Goal: Information Seeking & Learning: Learn about a topic

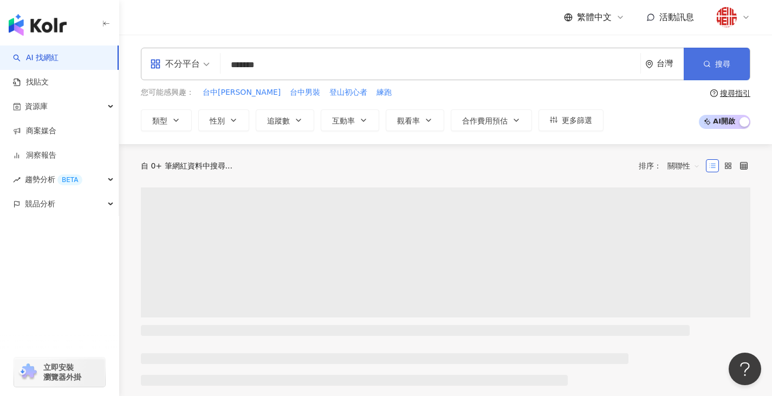
click at [731, 61] on button "搜尋" at bounding box center [717, 64] width 66 height 33
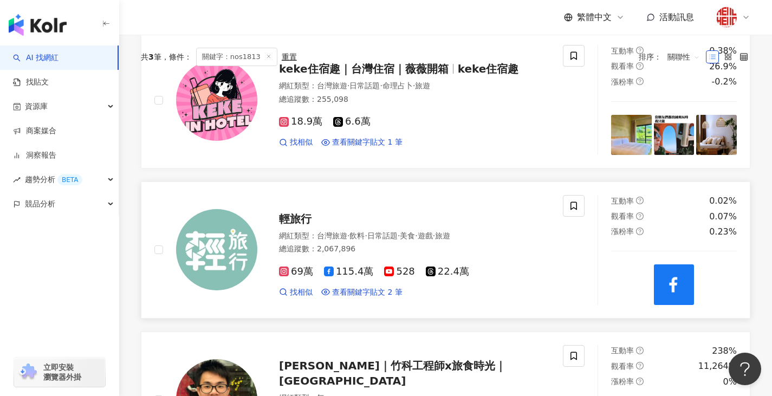
scroll to position [271, 0]
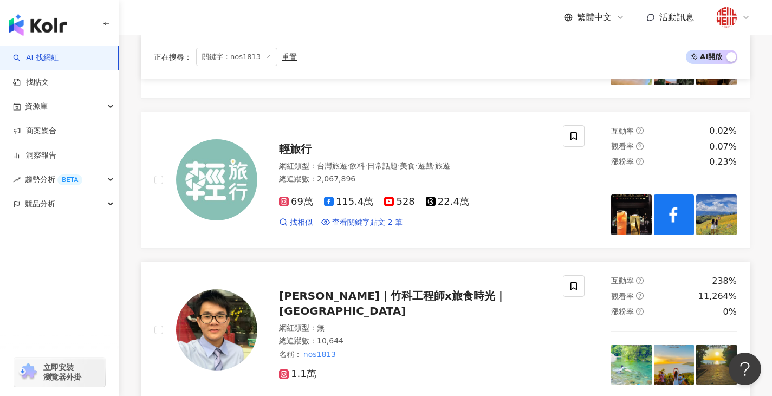
click at [376, 301] on span "[PERSON_NAME]｜竹科工程師x旅食時光｜[GEOGRAPHIC_DATA]" at bounding box center [392, 303] width 227 height 28
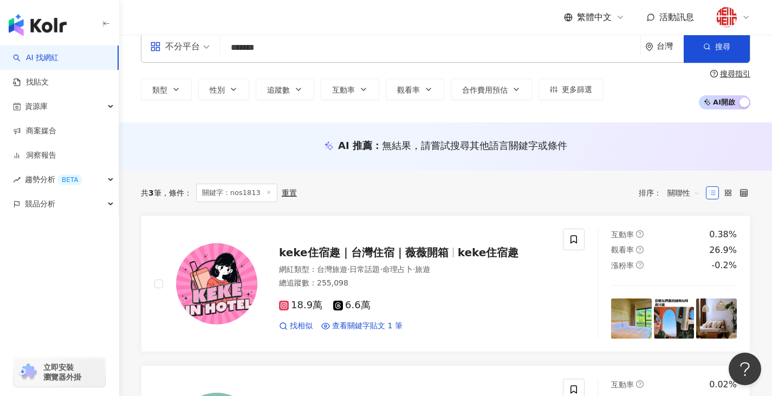
scroll to position [0, 0]
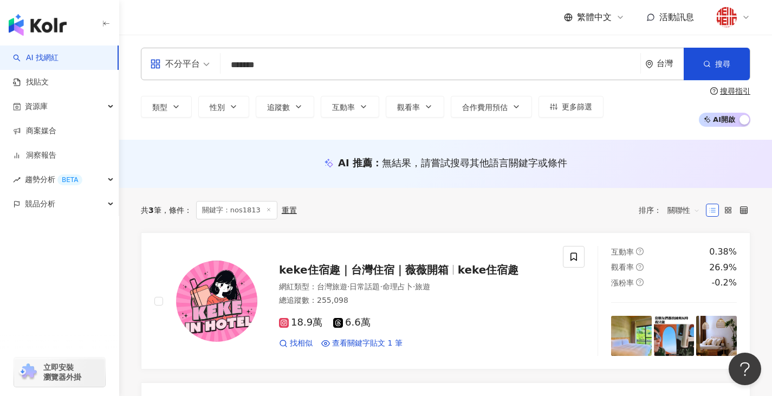
click at [608, 66] on input "*******" at bounding box center [430, 65] width 411 height 21
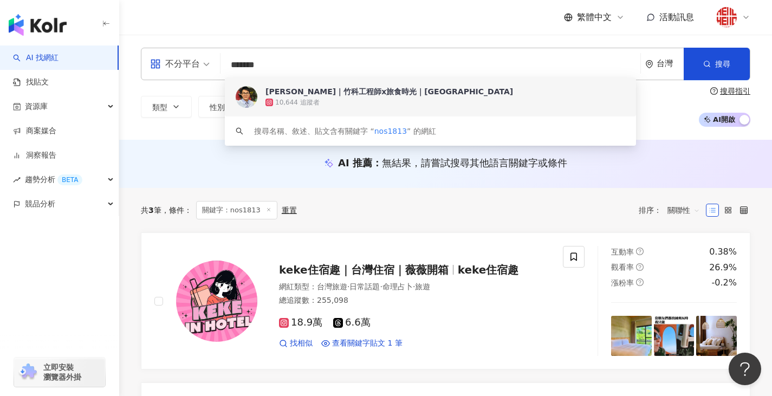
drag, startPoint x: 332, startPoint y: 75, endPoint x: 146, endPoint y: 85, distance: 186.8
click at [146, 85] on div "不分平台 ******* 台灣 搜尋 af7e0bca-5ada-48e7-84c5-874faafce4d8 keyword Jerry昇翰｜竹科工程師x旅…" at bounding box center [445, 87] width 653 height 79
paste input "******"
type input "**********"
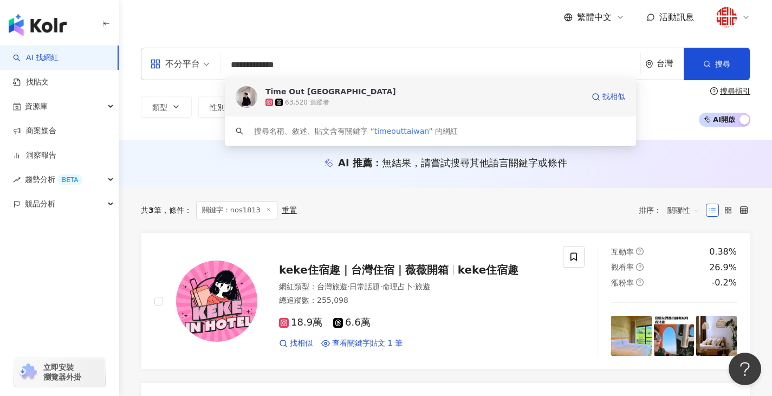
click at [409, 82] on div "Time Out Taiwan 63,520 追蹤者 找相似" at bounding box center [430, 97] width 411 height 39
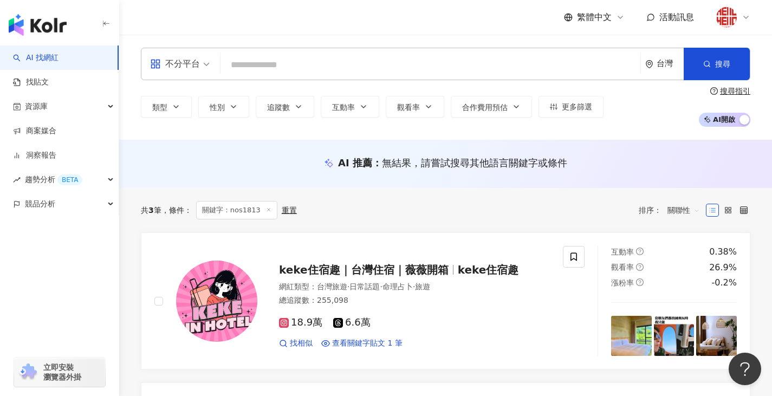
click at [397, 57] on input "search" at bounding box center [430, 65] width 411 height 21
click at [345, 215] on div "共 3 筆 條件 ： 關鍵字：nos1813 重置 排序： 關聯性" at bounding box center [446, 210] width 610 height 18
click at [376, 73] on input "search" at bounding box center [430, 65] width 411 height 21
click at [394, 64] on input "search" at bounding box center [430, 65] width 411 height 21
paste input "**********"
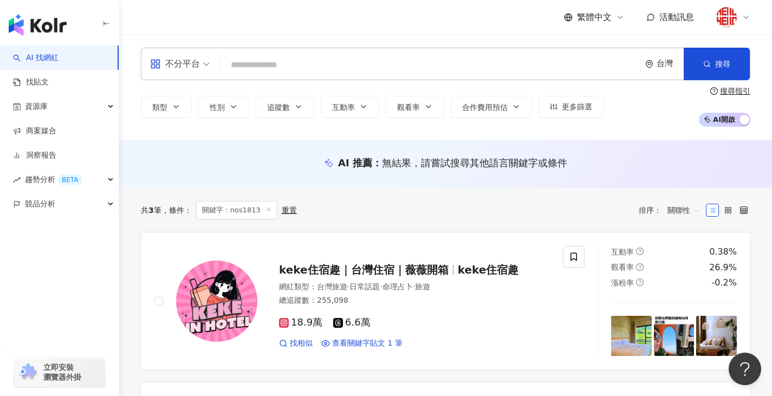
type input "**********"
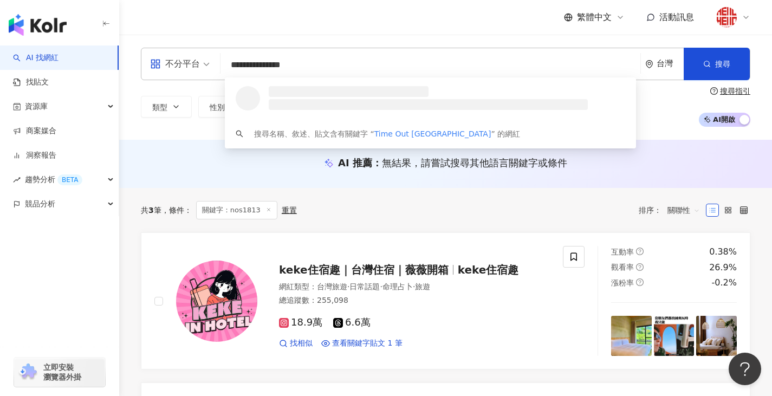
click at [388, 86] on h3 at bounding box center [349, 91] width 160 height 11
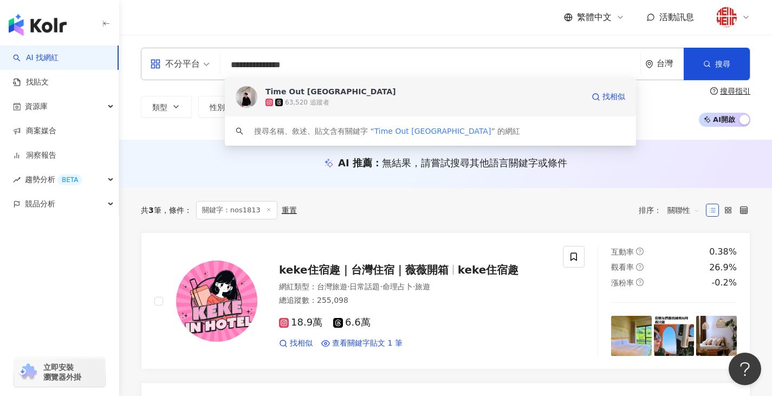
click at [380, 103] on div "63,520 追蹤者" at bounding box center [425, 102] width 318 height 11
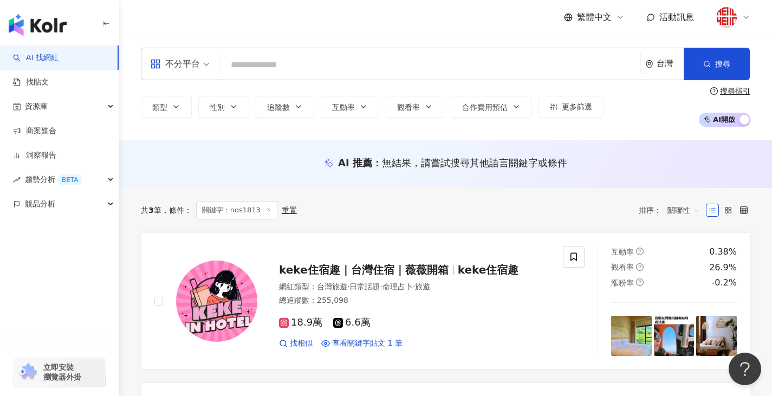
click at [349, 65] on input "search" at bounding box center [430, 65] width 411 height 21
paste input "**********"
type input "**********"
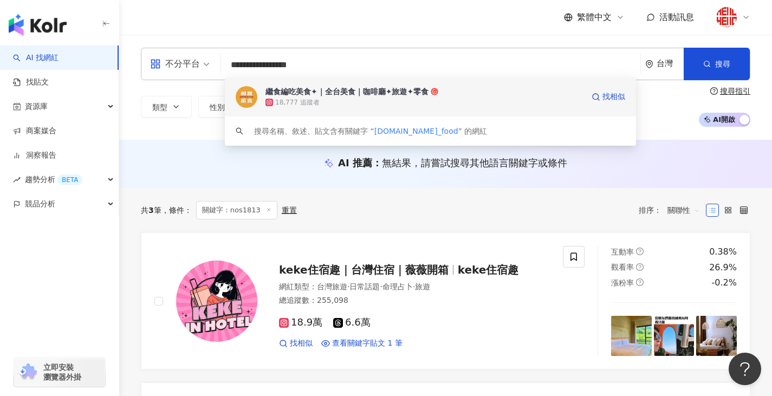
click at [372, 113] on div "繼食編吃美食✦｜全台美食｜咖啡廳✦旅遊✦零食 18,777 追蹤者 找相似" at bounding box center [430, 97] width 411 height 39
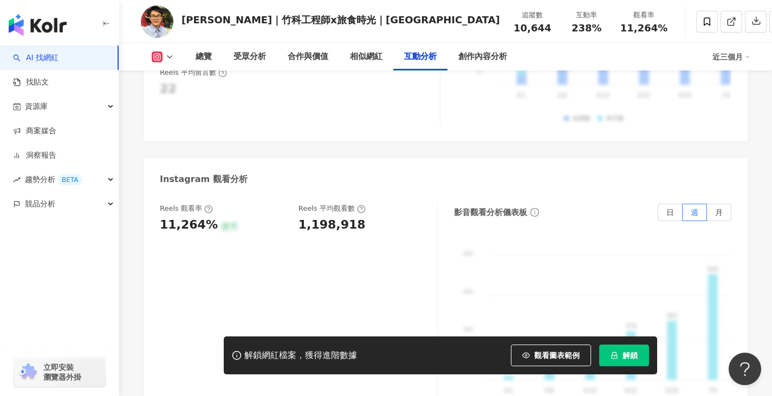
scroll to position [2439, 0]
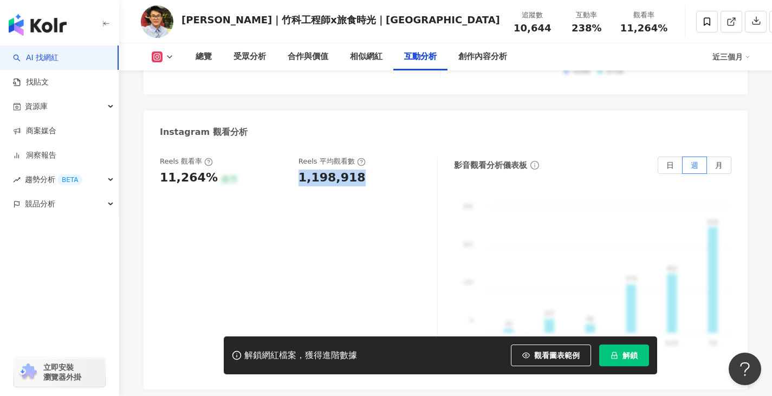
drag, startPoint x: 300, startPoint y: 165, endPoint x: 366, endPoint y: 162, distance: 65.7
click at [366, 170] on div "1,198,918" at bounding box center [363, 178] width 128 height 17
copy div "1,198,918"
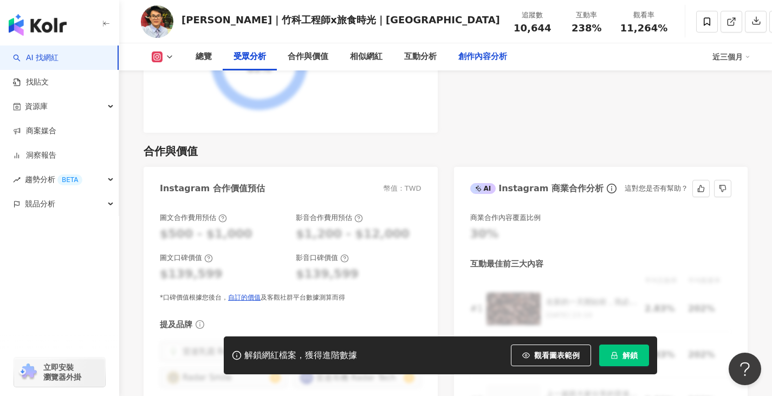
scroll to position [1138, 0]
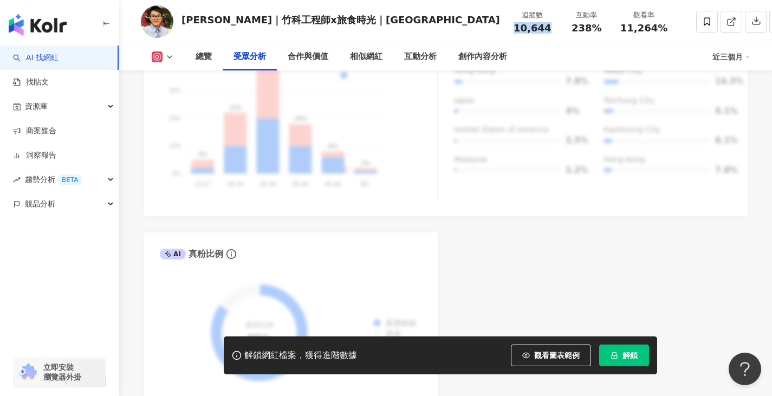
drag, startPoint x: 484, startPoint y: 25, endPoint x: 513, endPoint y: 26, distance: 29.3
click at [514, 26] on span "10,644" at bounding box center [532, 27] width 37 height 11
copy span "10,644"
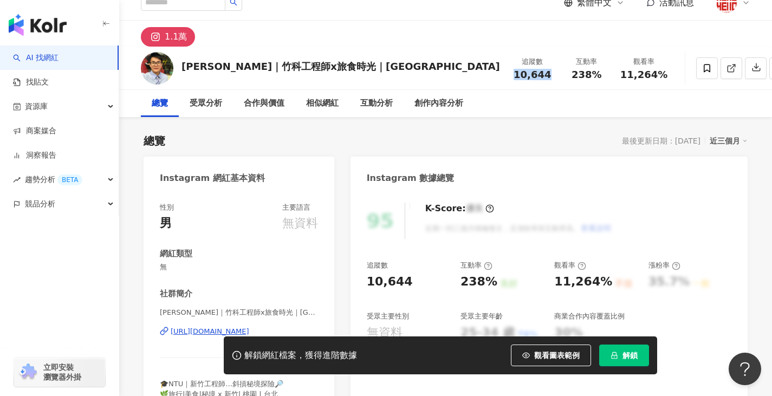
scroll to position [0, 0]
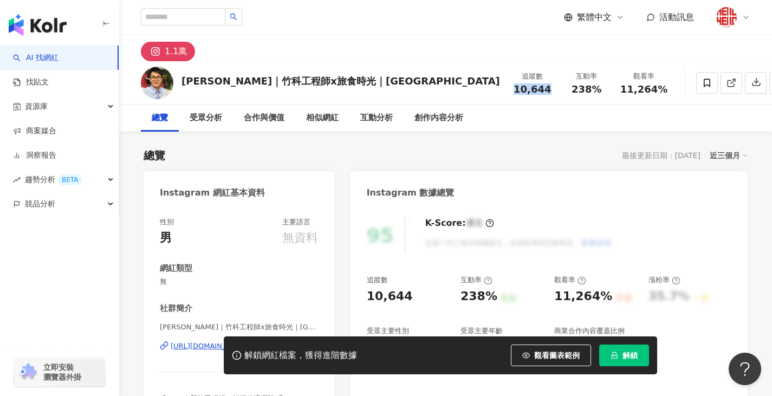
click at [631, 353] on span "解鎖" at bounding box center [630, 355] width 15 height 9
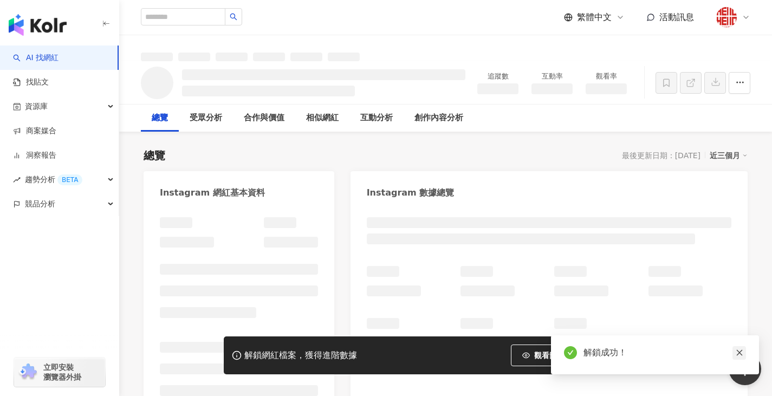
click at [739, 351] on icon "close" at bounding box center [740, 353] width 8 height 8
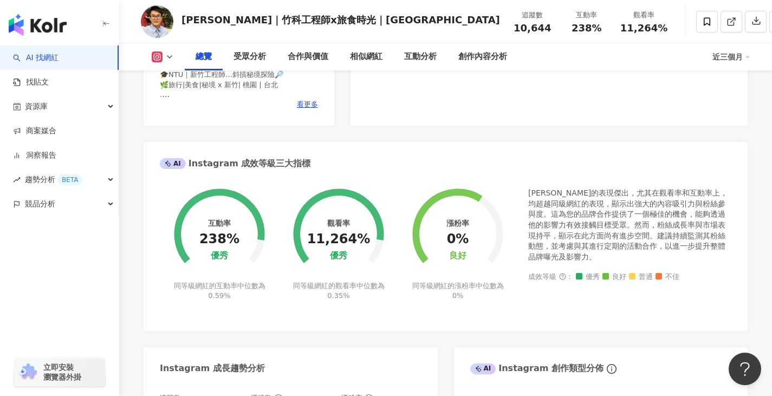
scroll to position [325, 0]
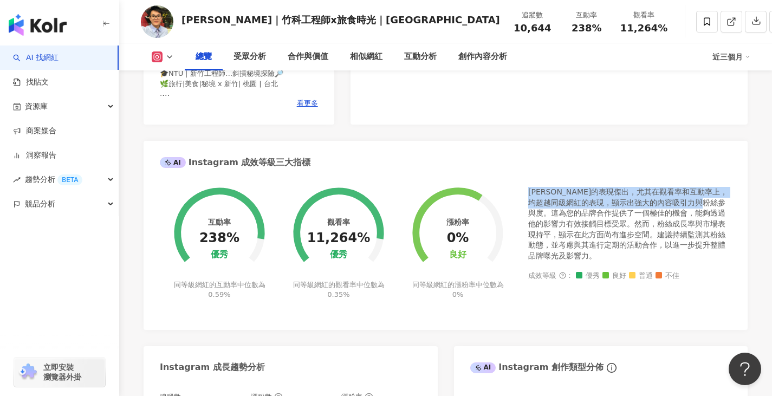
drag, startPoint x: 530, startPoint y: 194, endPoint x: 718, endPoint y: 203, distance: 188.9
click at [718, 203] on div "Jerry昇翰的表現傑出，尤其在觀看率和互動率上，均超越同級網紅的表現，顯示出強大的內容吸引力與粉絲參與度。這為您的品牌合作提供了一個極佳的機會，能夠透過他的…" at bounding box center [630, 224] width 203 height 74
copy div "Jerry昇翰的表現傑出，尤其在觀看率和互動率上，均超越同級網紅的表現，顯示出強大的內容吸引力與粉絲參與度。"
click at [575, 201] on div "Jerry昇翰的表現傑出，尤其在觀看率和互動率上，均超越同級網紅的表現，顯示出強大的內容吸引力與粉絲參與度。這為您的品牌合作提供了一個極佳的機會，能夠透過他的…" at bounding box center [630, 224] width 203 height 74
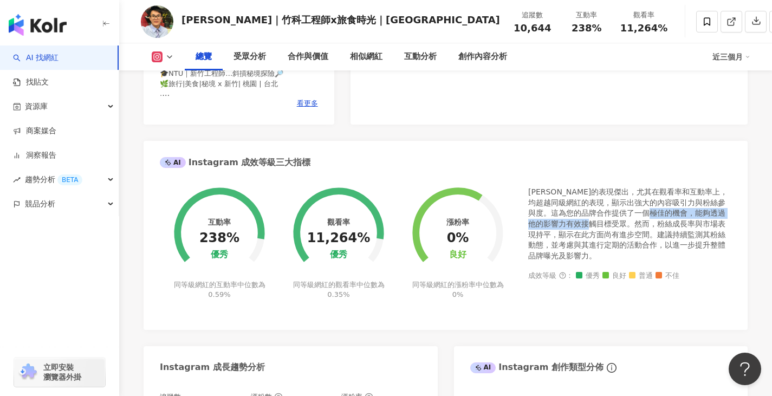
drag, startPoint x: 666, startPoint y: 213, endPoint x: 608, endPoint y: 225, distance: 59.2
click at [608, 225] on div "Jerry昇翰的表現傑出，尤其在觀看率和互動率上，均超越同級網紅的表現，顯示出強大的內容吸引力與粉絲參與度。這為您的品牌合作提供了一個極佳的機會，能夠透過他的…" at bounding box center [630, 224] width 203 height 74
copy div "能夠透過他的影響力有效接觸目標受眾。"
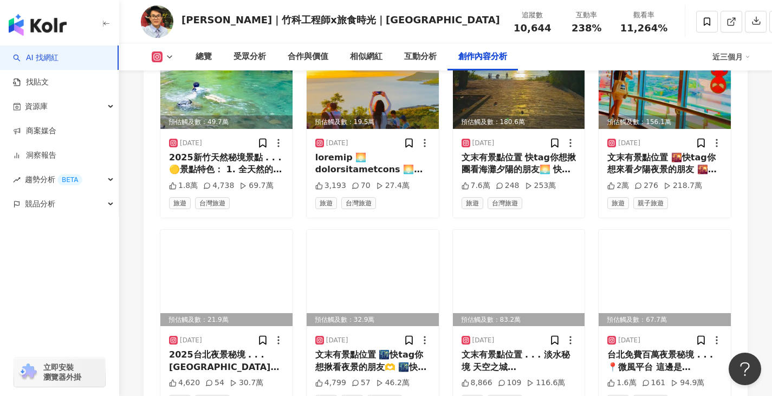
scroll to position [3252, 0]
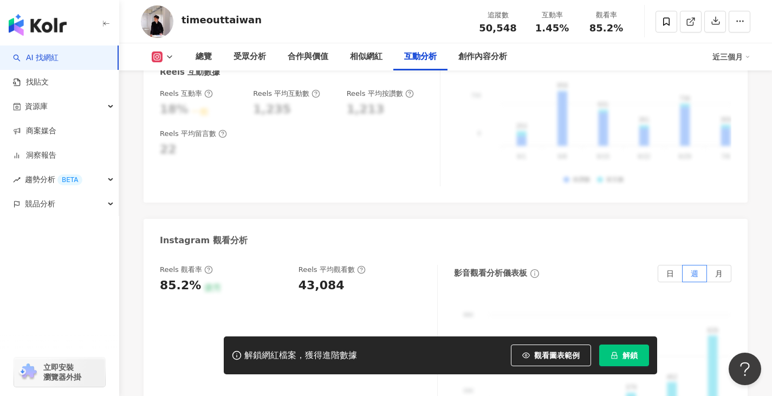
scroll to position [2439, 0]
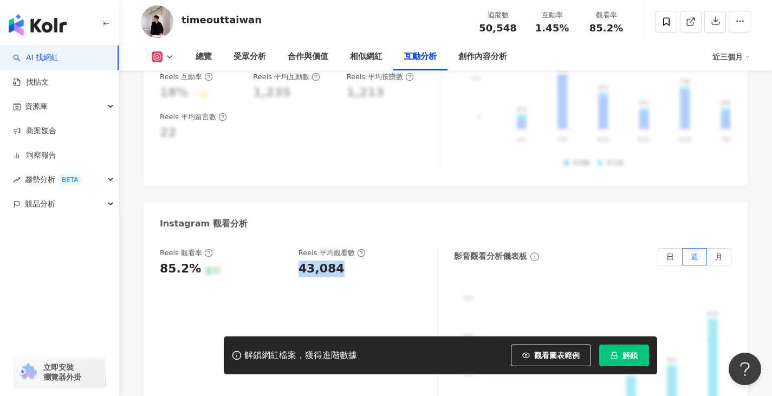
drag, startPoint x: 298, startPoint y: 181, endPoint x: 336, endPoint y: 186, distance: 38.8
click at [336, 248] on div "Reels 觀看率 85.2% 優秀 Reels 平均觀看數 43,084" at bounding box center [293, 262] width 267 height 29
copy div "43,084"
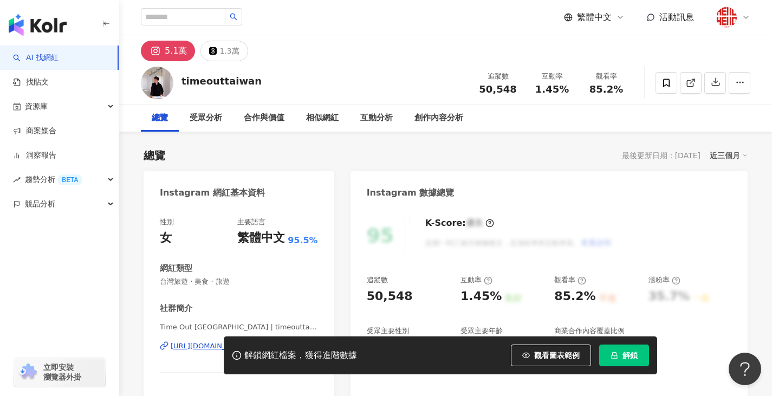
drag, startPoint x: 156, startPoint y: 281, endPoint x: 233, endPoint y: 280, distance: 76.4
click at [216, 283] on div "性別 女 主要語言 繁體中文 95.5% 網紅類型 台灣旅遊 · 美食 · 旅遊 社群簡介 Time Out Taiwan | timeouttaiwan h…" at bounding box center [239, 328] width 191 height 243
drag, startPoint x: 235, startPoint y: 280, endPoint x: 158, endPoint y: 278, distance: 77.0
click at [158, 278] on div "性別 女 主要語言 繁體中文 95.5% 網紅類型 台灣旅遊 · 美食 · 旅遊 社群簡介 Time Out Taiwan | timeouttaiwan h…" at bounding box center [239, 328] width 191 height 243
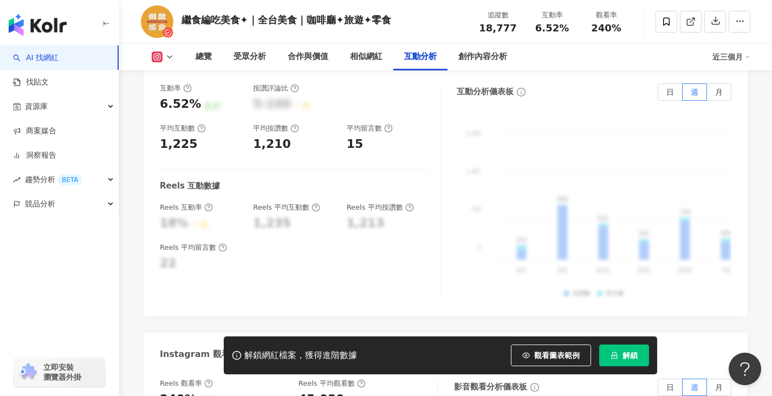
scroll to position [2439, 0]
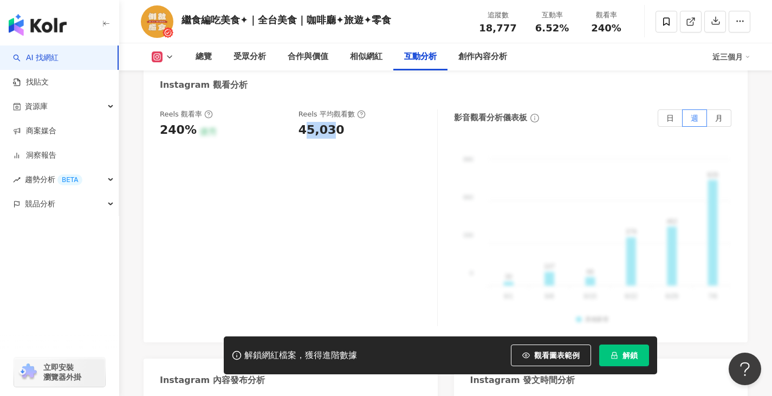
drag, startPoint x: 302, startPoint y: 112, endPoint x: 333, endPoint y: 113, distance: 31.5
click at [333, 122] on div "45,030" at bounding box center [322, 130] width 46 height 17
drag, startPoint x: 300, startPoint y: 112, endPoint x: 340, endPoint y: 115, distance: 40.8
click at [340, 122] on div "45,030" at bounding box center [363, 130] width 128 height 17
copy div "45,030"
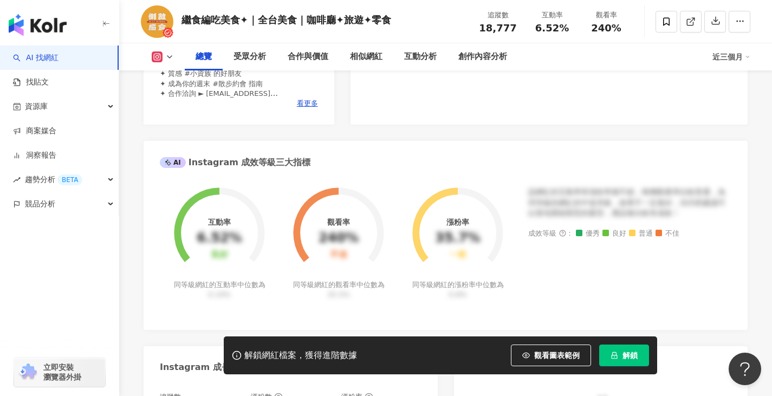
scroll to position [108, 0]
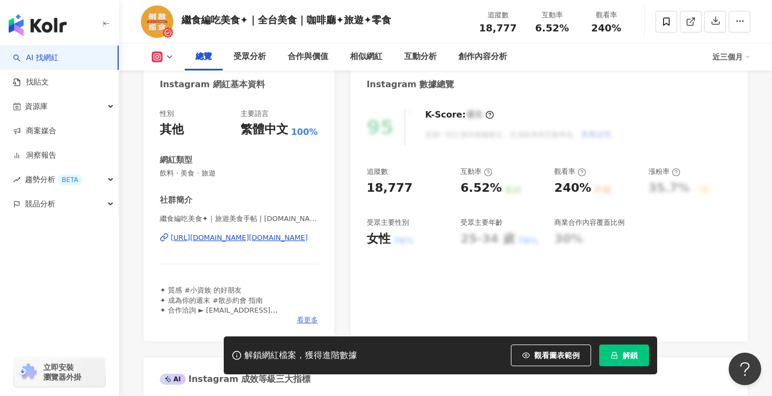
click at [304, 320] on span "看更多" at bounding box center [307, 320] width 21 height 10
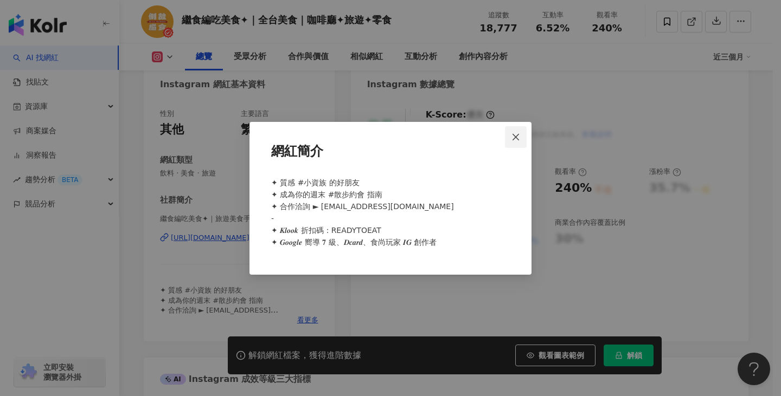
click at [517, 135] on icon "close" at bounding box center [515, 137] width 7 height 7
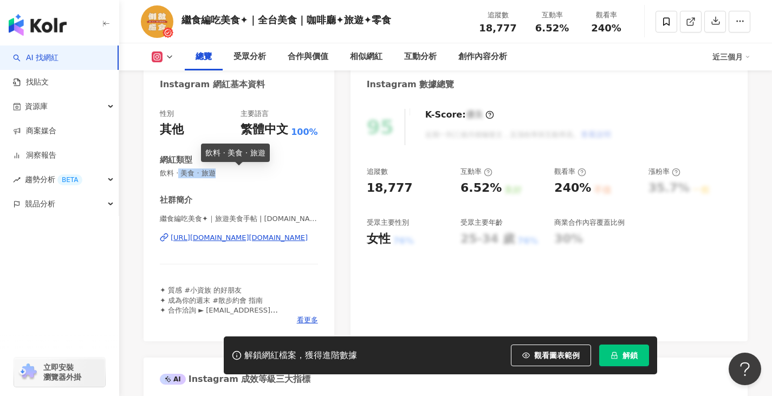
drag, startPoint x: 180, startPoint y: 175, endPoint x: 223, endPoint y: 172, distance: 42.9
click at [223, 172] on span "飲料 · 美食 · 旅遊" at bounding box center [239, 174] width 158 height 10
copy span "美食 · 旅遊"
click at [308, 323] on span "看更多" at bounding box center [307, 320] width 21 height 10
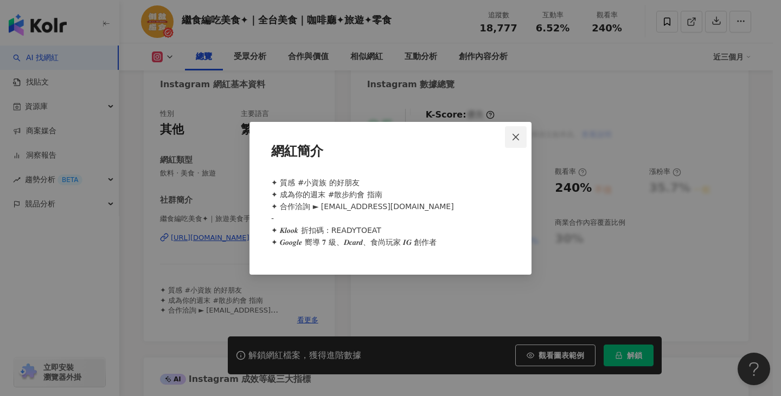
click at [510, 141] on span "Close" at bounding box center [516, 137] width 22 height 9
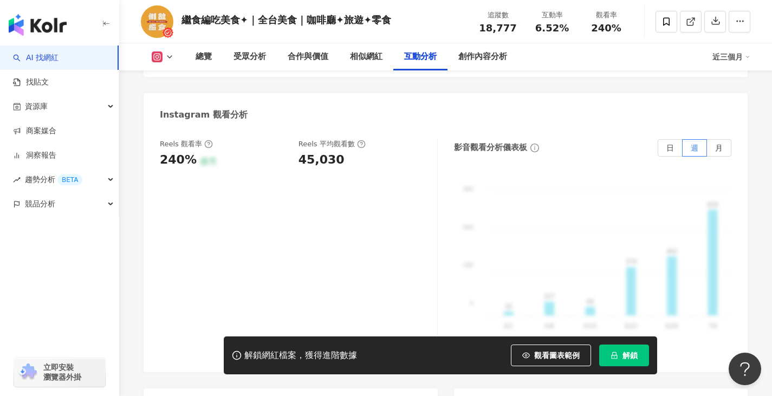
scroll to position [2385, 0]
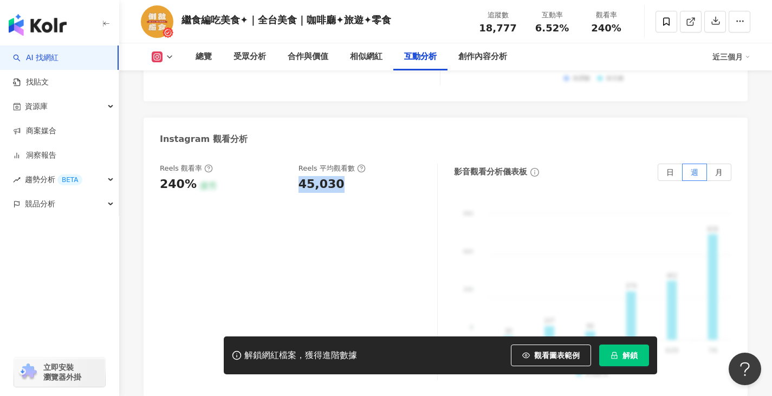
drag, startPoint x: 294, startPoint y: 172, endPoint x: 343, endPoint y: 171, distance: 48.2
click at [343, 171] on div "Reels 觀看率 240% 優秀 [PERSON_NAME] 平均觀看數 45,030" at bounding box center [293, 178] width 267 height 29
copy div "45,030"
